Goal: Task Accomplishment & Management: Manage account settings

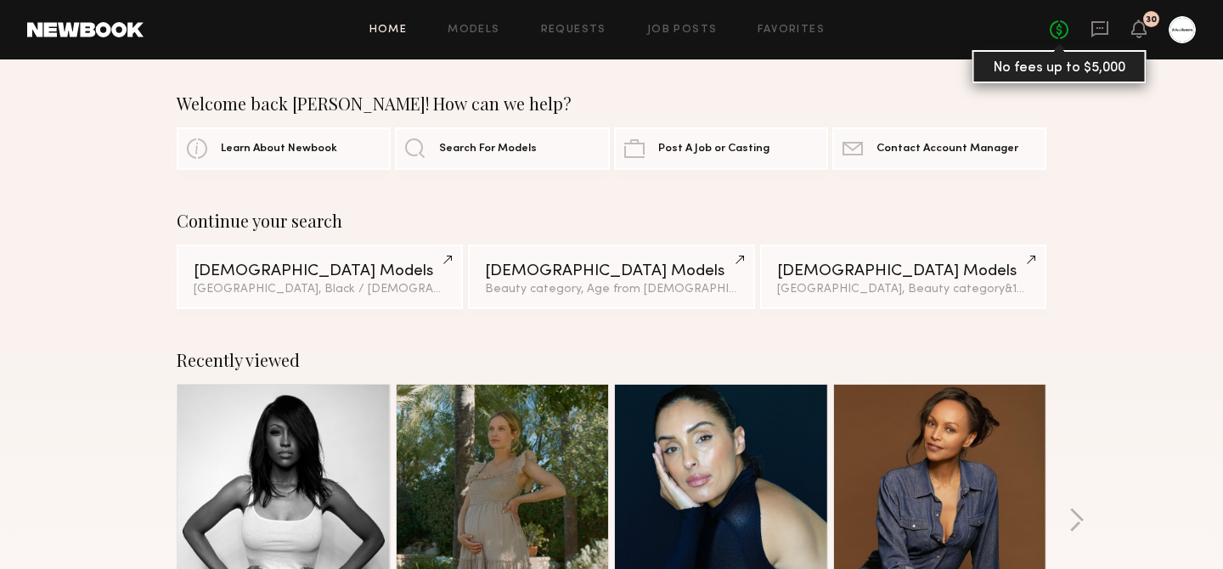
click at [1058, 35] on link "No fees up to $5,000" at bounding box center [1059, 29] width 19 height 19
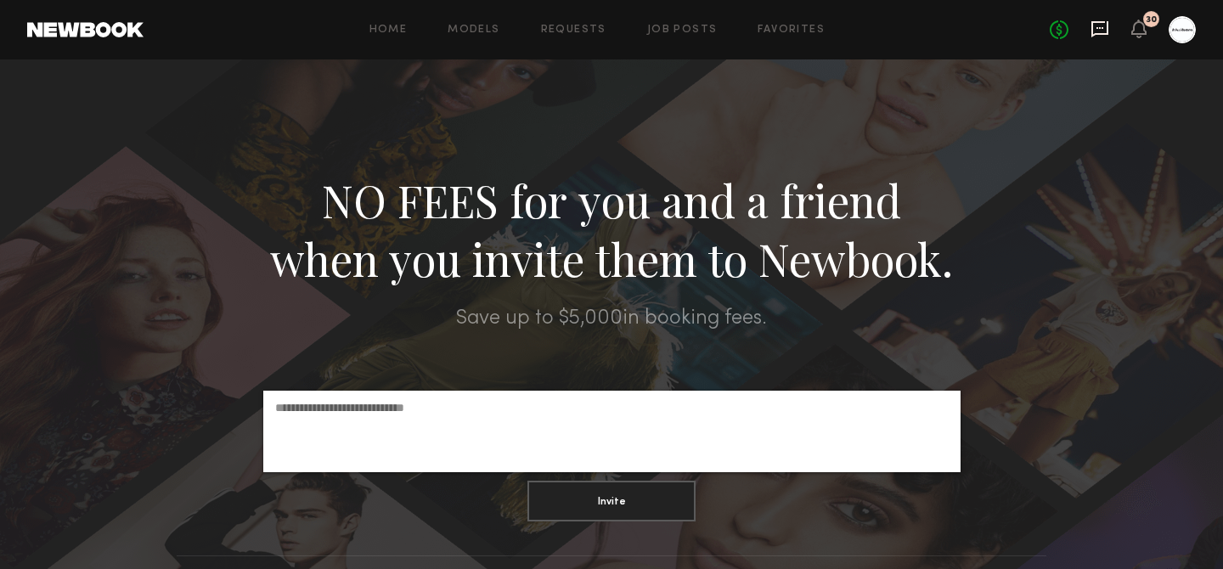
click at [1098, 26] on icon at bounding box center [1100, 29] width 19 height 19
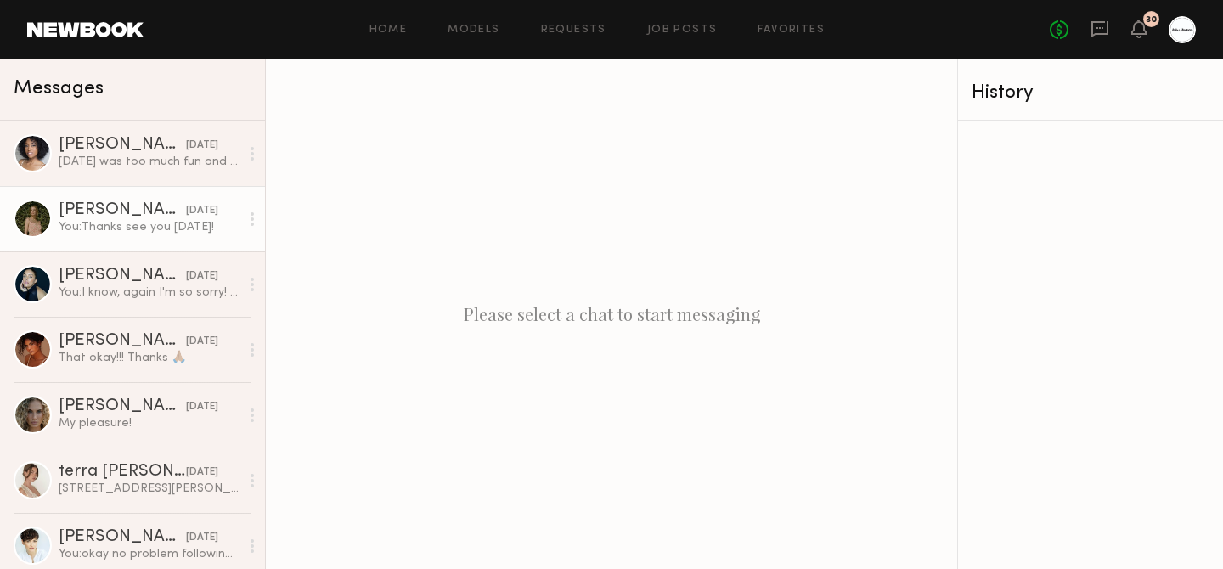
click at [206, 225] on div "You: Thanks see you Monday!" at bounding box center [149, 227] width 181 height 16
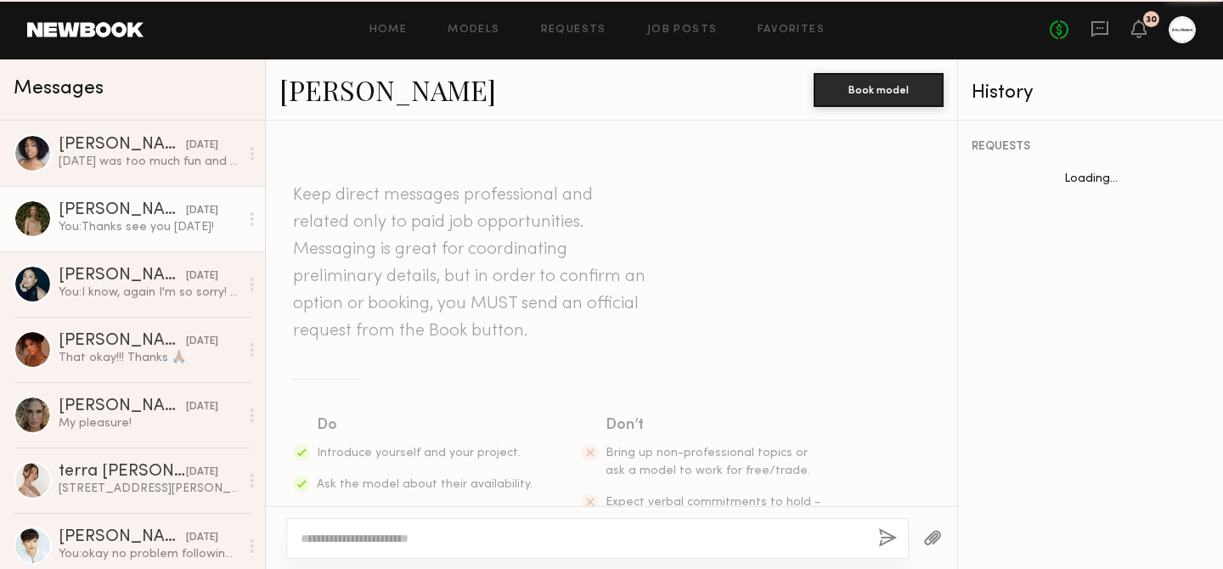
scroll to position [1542, 0]
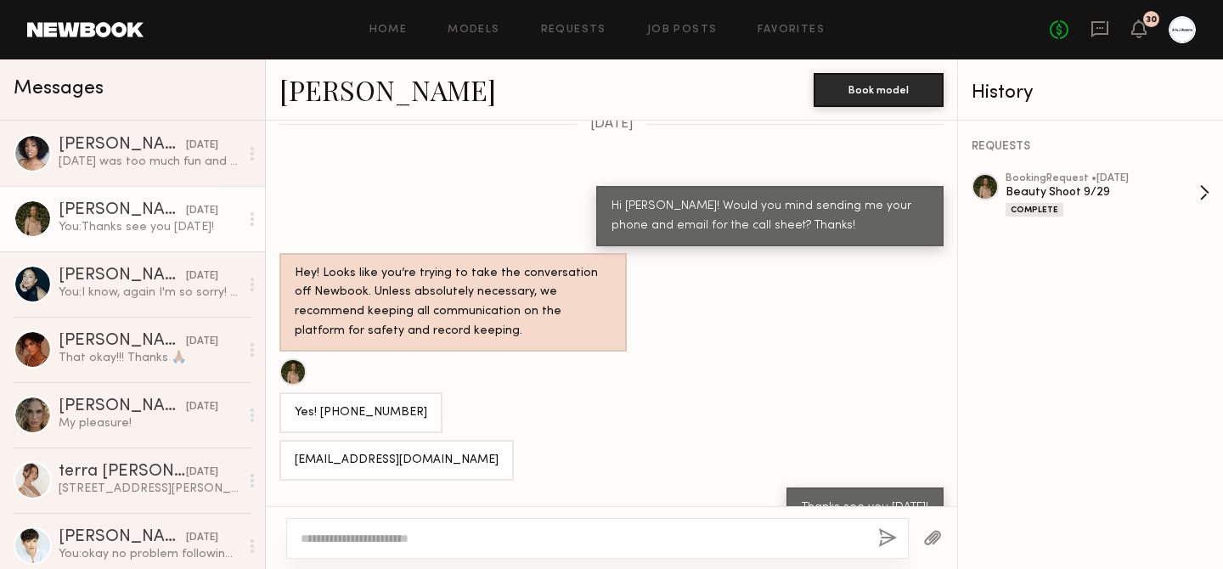
click at [1111, 178] on div "booking Request • 09/23/2025" at bounding box center [1103, 178] width 194 height 11
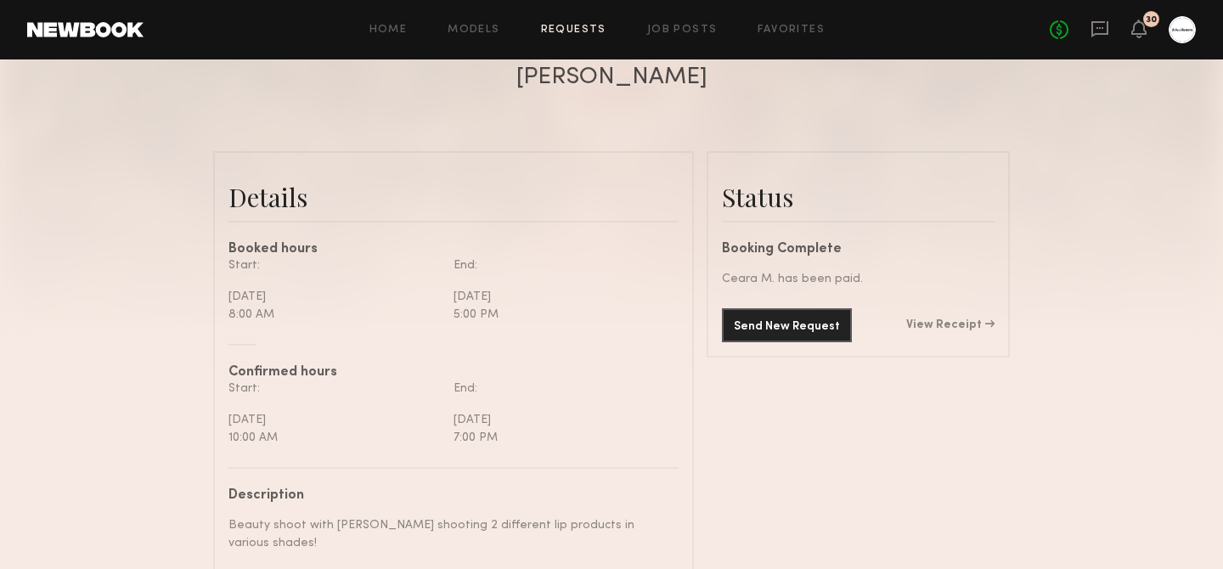
scroll to position [340, 0]
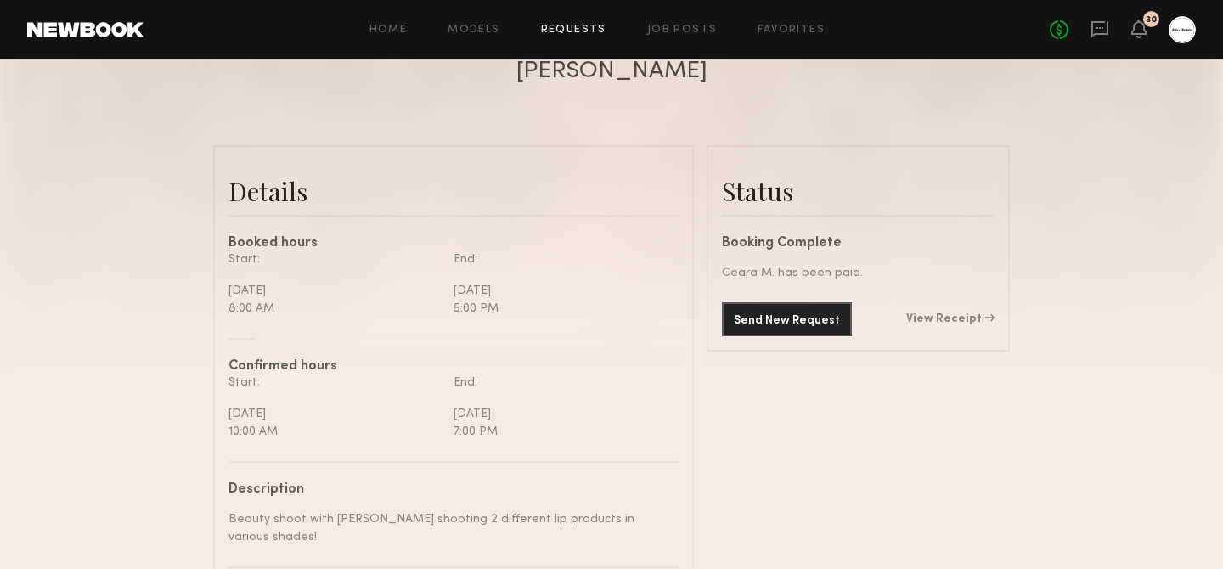
click at [974, 328] on div "Send New Request View Receipt" at bounding box center [858, 319] width 273 height 34
click at [974, 323] on link "View Receipt" at bounding box center [950, 319] width 88 height 12
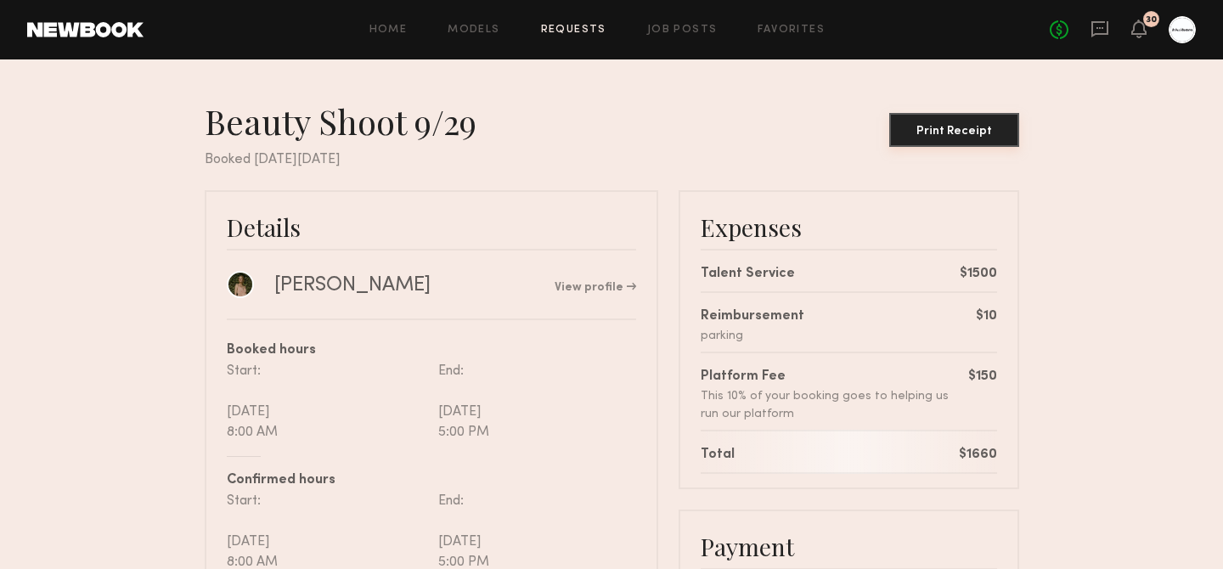
click at [956, 130] on div "Print Receipt" at bounding box center [954, 132] width 116 height 12
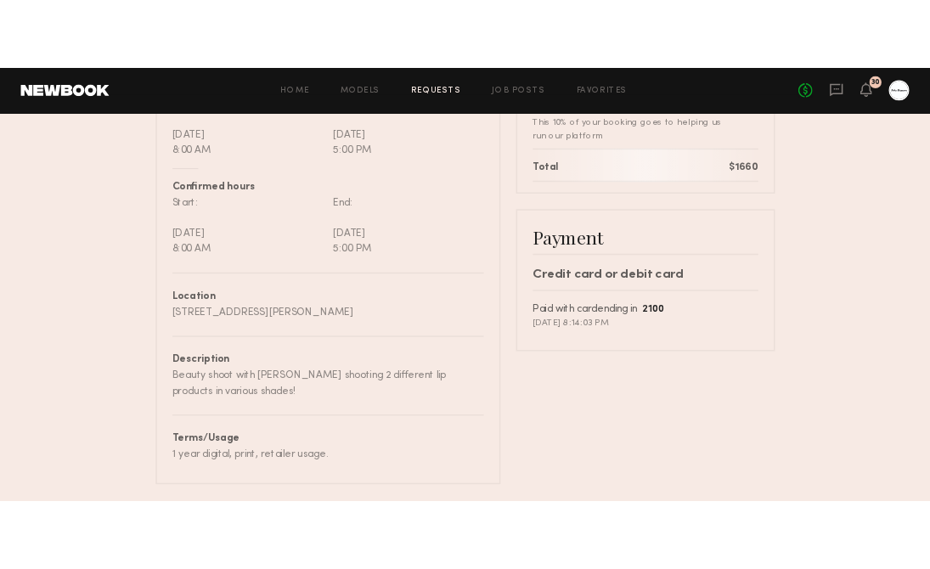
scroll to position [330, 0]
